Goal: Navigation & Orientation: Find specific page/section

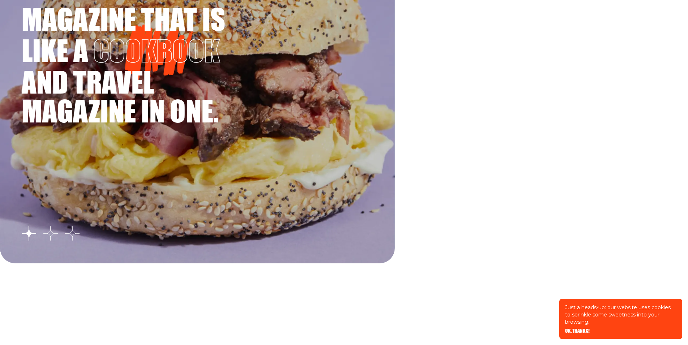
scroll to position [1327, 0]
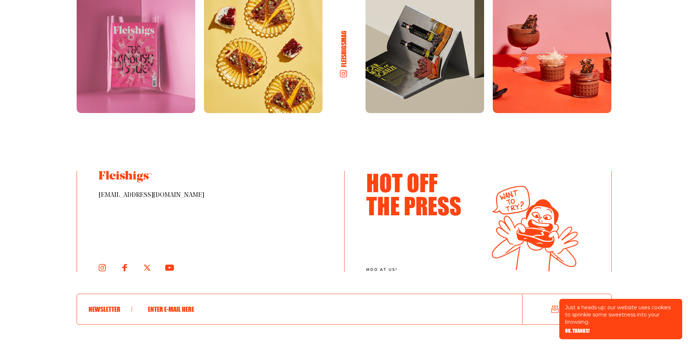
scroll to position [3964, 0]
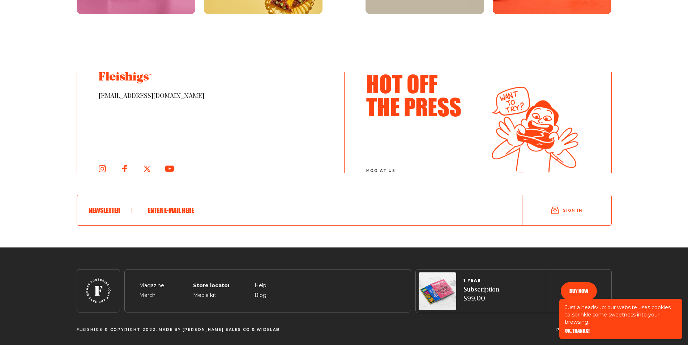
click at [211, 282] on span "Store locator" at bounding box center [209, 277] width 33 height 9
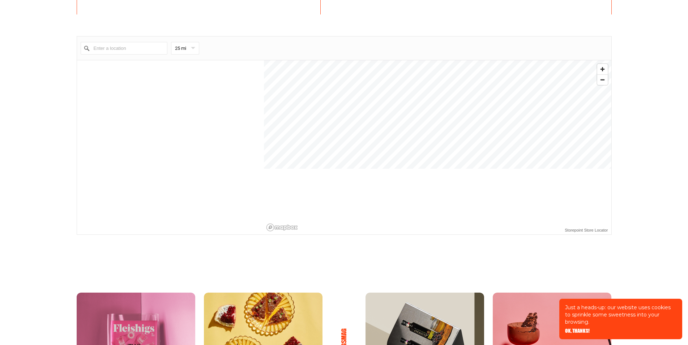
scroll to position [553, 0]
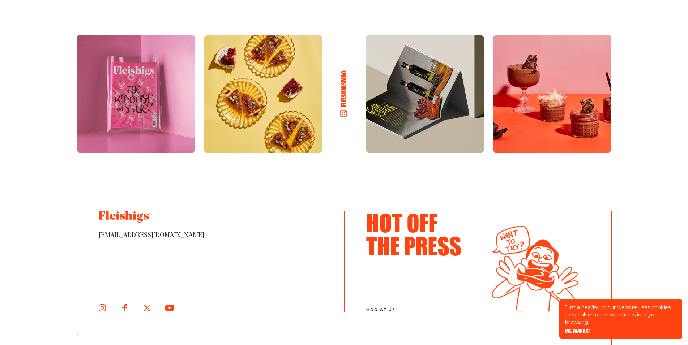
click at [428, 85] on img at bounding box center [424, 94] width 119 height 119
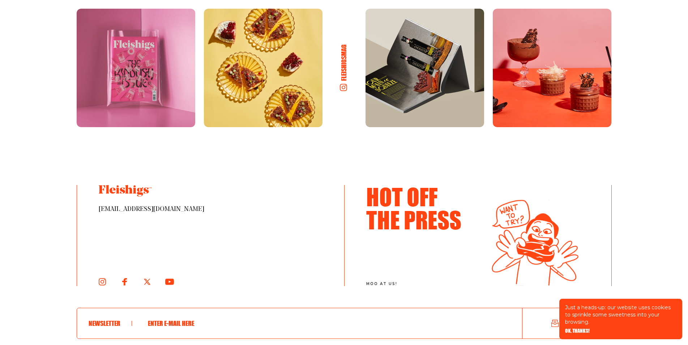
scroll to position [695, 0]
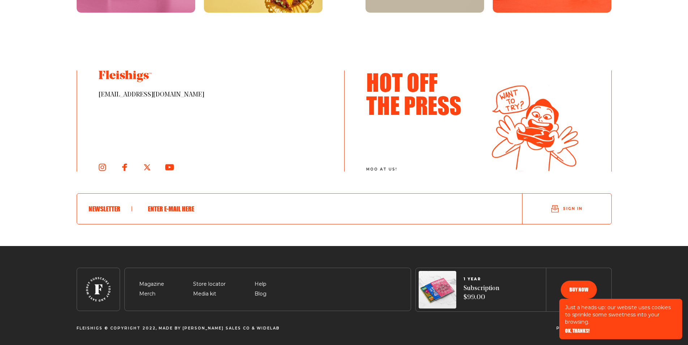
click at [364, 256] on footer "Magazine Merch Store locator Media kit Help Blog 1 YEAR Subscription $99.00 Buy…" at bounding box center [344, 295] width 688 height 99
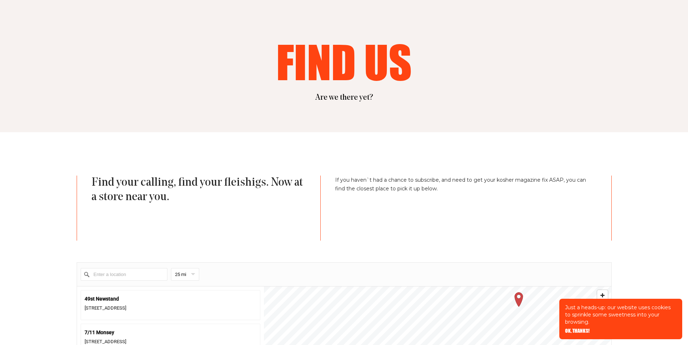
scroll to position [0, 0]
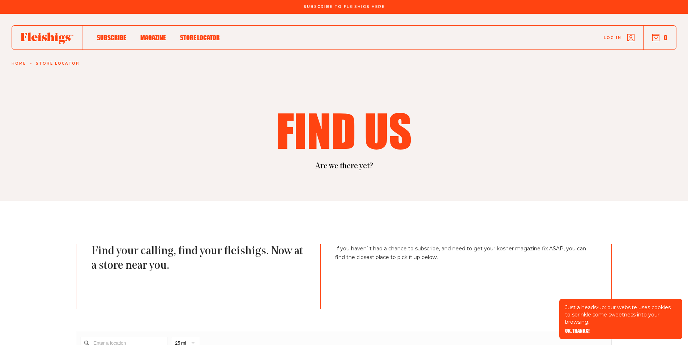
click at [536, 91] on section "Find us Are we there yet?" at bounding box center [344, 107] width 688 height 187
